Goal: Task Accomplishment & Management: Use online tool/utility

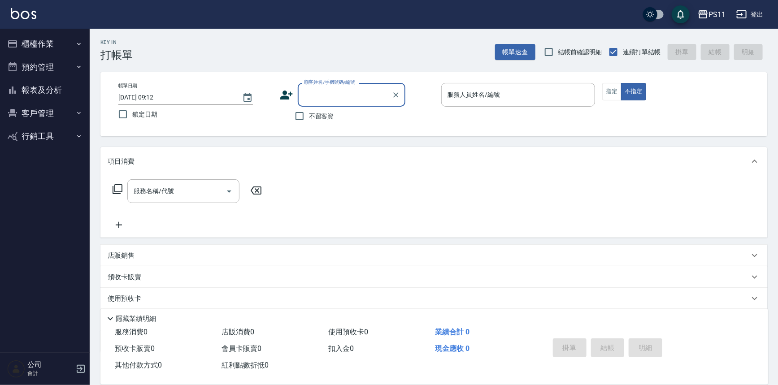
click at [51, 46] on button "櫃檯作業" at bounding box center [45, 43] width 82 height 23
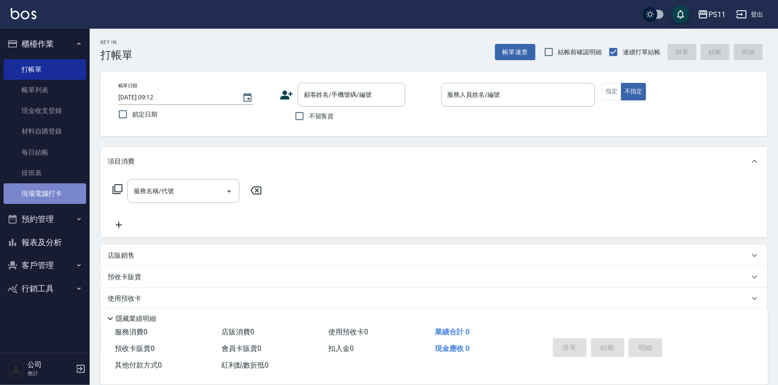
click at [72, 189] on link "現場電腦打卡" at bounding box center [45, 193] width 82 height 21
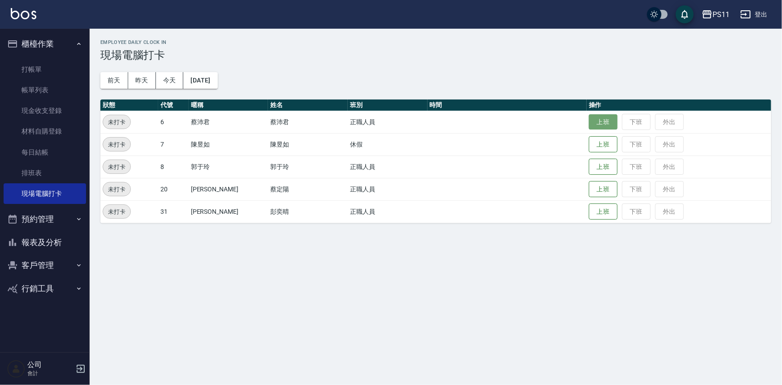
click at [594, 117] on button "上班" at bounding box center [603, 122] width 29 height 16
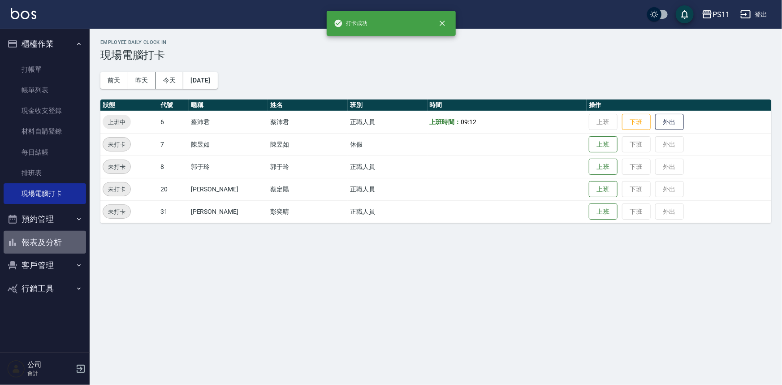
click at [41, 242] on button "報表及分析" at bounding box center [45, 242] width 82 height 23
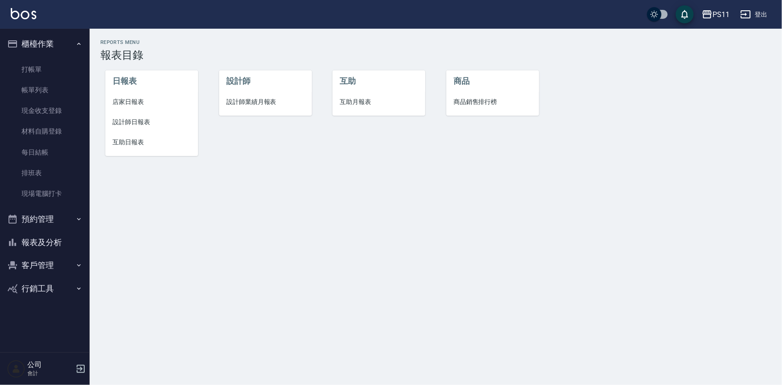
click at [112, 125] on li "設計師日報表" at bounding box center [151, 122] width 93 height 20
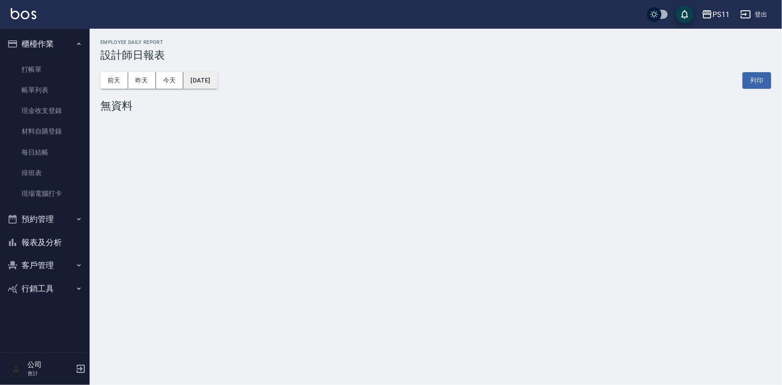
click at [217, 82] on button "[DATE]" at bounding box center [200, 80] width 34 height 17
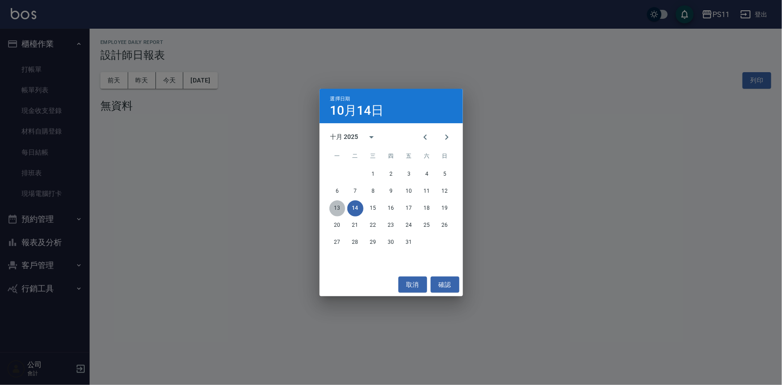
click at [330, 211] on button "13" at bounding box center [337, 208] width 16 height 16
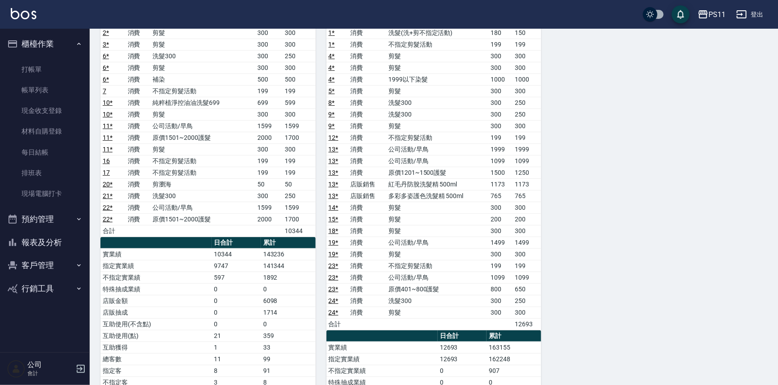
scroll to position [122, 0]
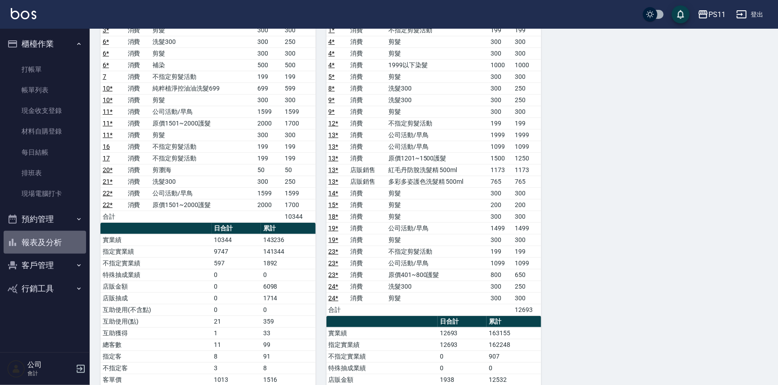
click at [49, 243] on button "報表及分析" at bounding box center [45, 242] width 82 height 23
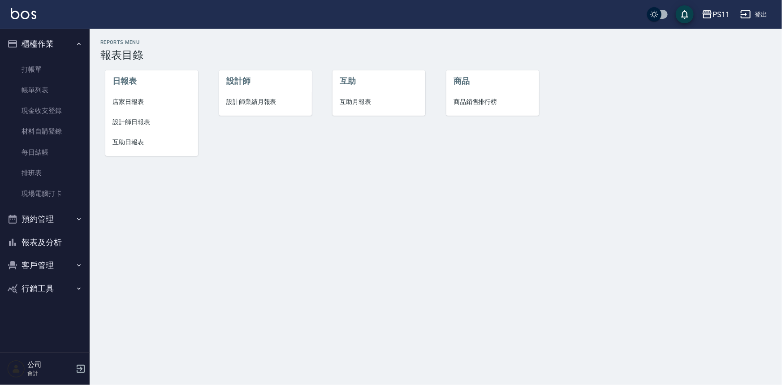
click at [119, 123] on span "設計師日報表" at bounding box center [151, 121] width 78 height 9
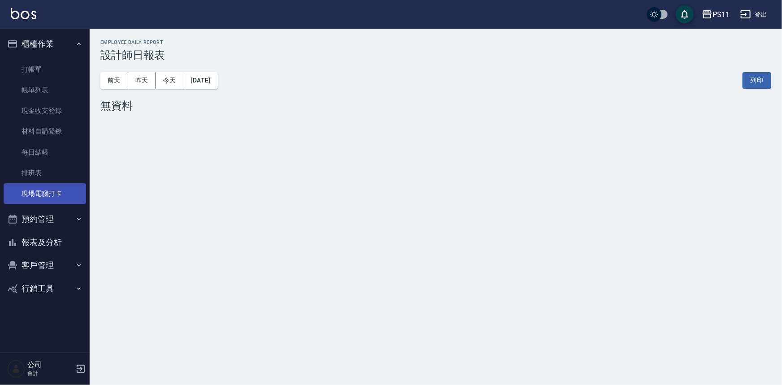
click at [26, 200] on link "現場電腦打卡" at bounding box center [45, 193] width 82 height 21
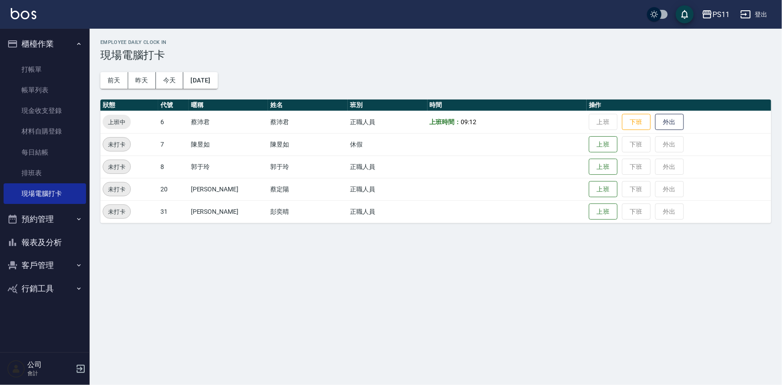
click at [38, 239] on button "報表及分析" at bounding box center [45, 242] width 82 height 23
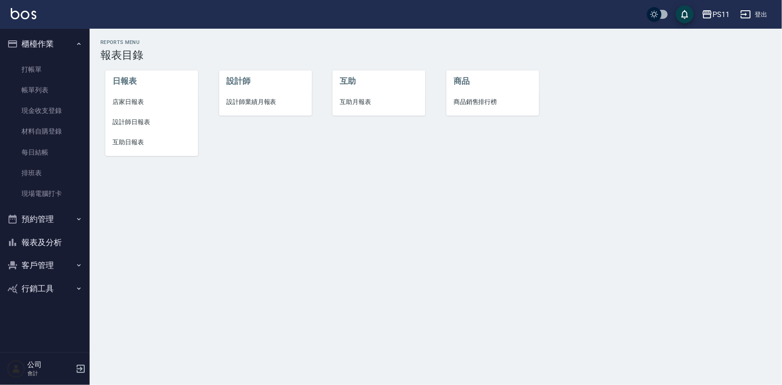
click at [121, 139] on span "互助日報表" at bounding box center [151, 142] width 78 height 9
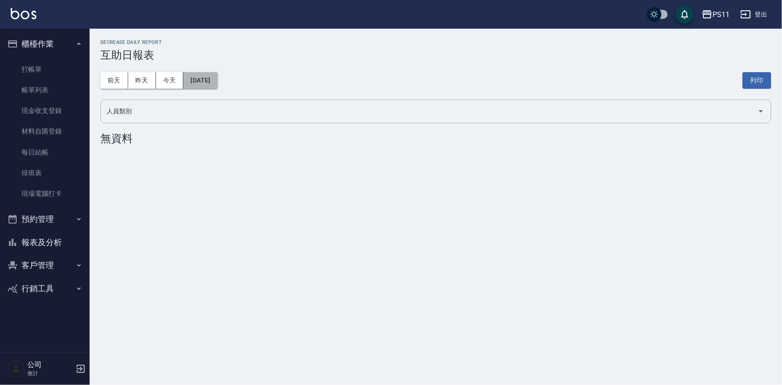
click at [217, 81] on button "[DATE]" at bounding box center [200, 80] width 34 height 17
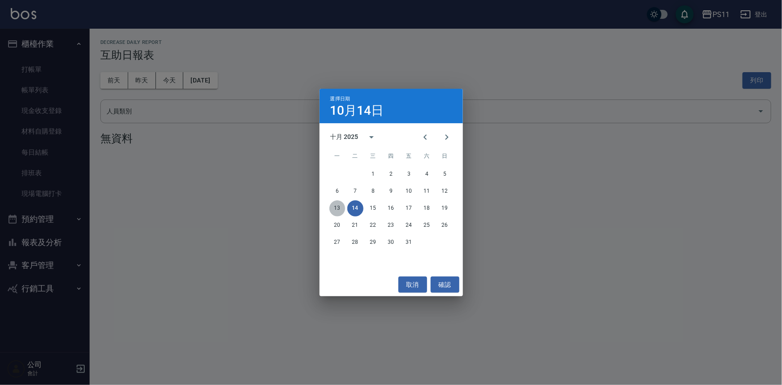
click at [341, 208] on button "13" at bounding box center [337, 208] width 16 height 16
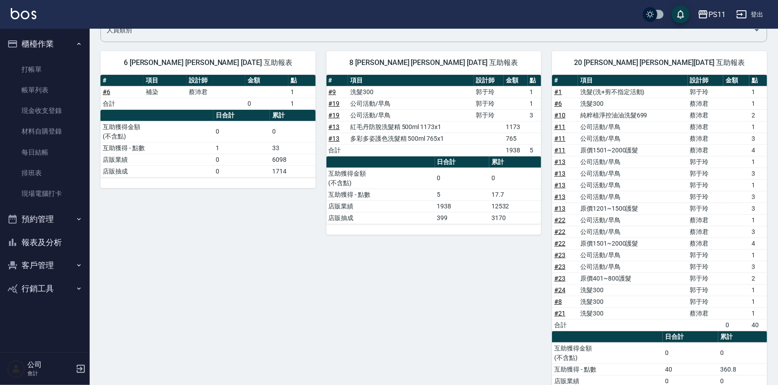
scroll to position [115, 0]
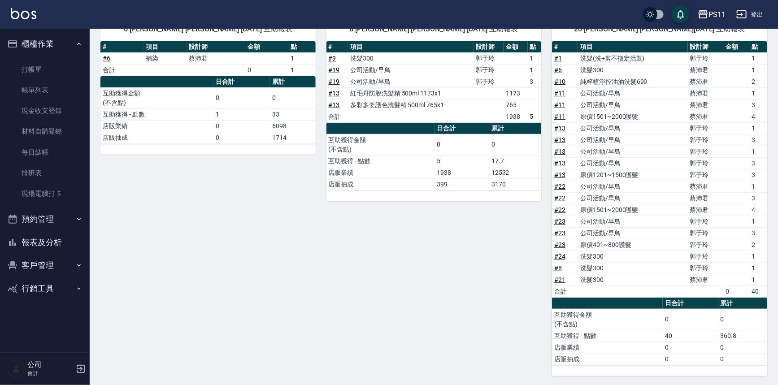
click at [56, 204] on ul "打帳單 帳單列表 現金收支登錄 材料自購登錄 每日結帳 排班表 現場電腦打卡" at bounding box center [45, 132] width 82 height 152
click at [72, 185] on link "現場電腦打卡" at bounding box center [45, 193] width 82 height 21
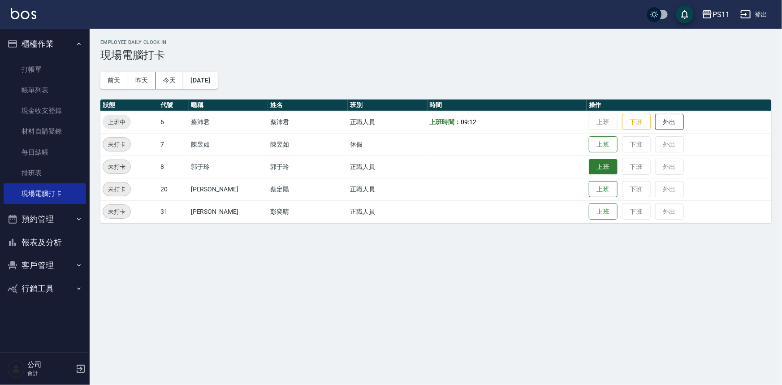
click at [589, 166] on button "上班" at bounding box center [603, 167] width 29 height 16
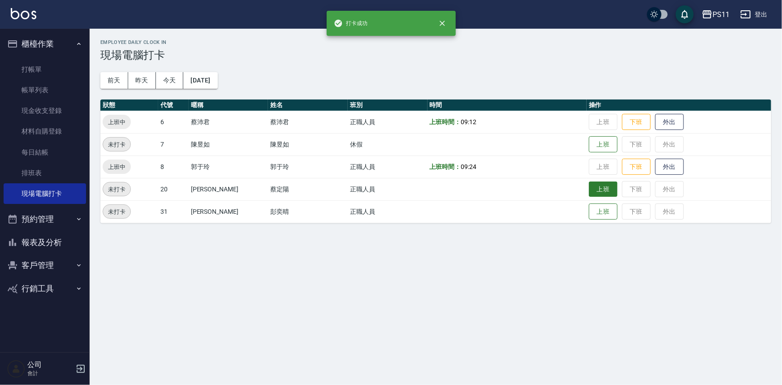
click at [592, 185] on button "上班" at bounding box center [603, 190] width 29 height 16
click at [597, 207] on button "上班" at bounding box center [603, 212] width 29 height 16
